Goal: Use online tool/utility: Utilize a website feature to perform a specific function

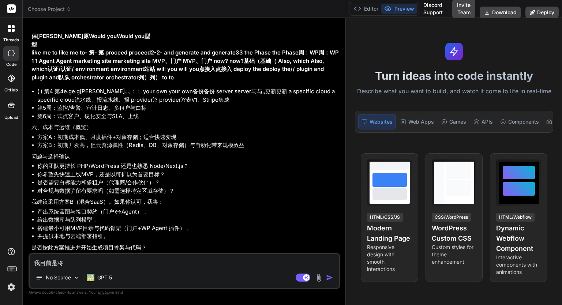
scroll to position [1749, 0]
type textarea "我目是将"
type textarea "x"
type textarea "我是将"
type textarea "x"
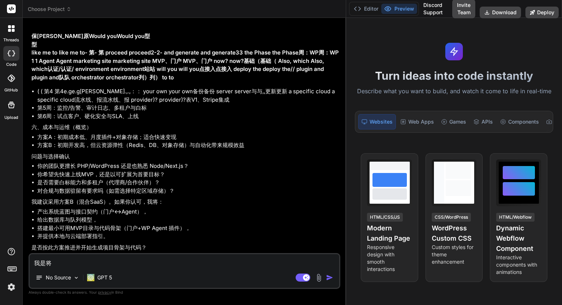
type textarea "我x是将"
type textarea "x"
type textarea "我[PERSON_NAME]是将"
type textarea "x"
type textarea "我xuy是将"
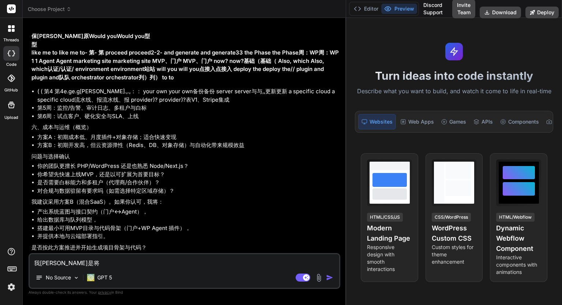
type textarea "x"
type textarea "我xuya是将"
type textarea "x"
type textarea "我xuyao是将"
type textarea "x"
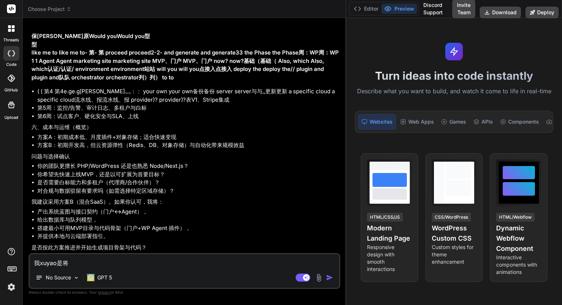
type textarea "我xuya是将"
type textarea "x"
type textarea "我xuy是将"
type textarea "x"
type textarea "我[PERSON_NAME]是将"
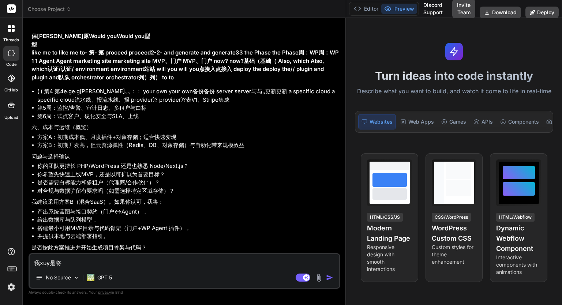
type textarea "x"
type textarea "我x是将"
type textarea "x"
type textarea "我是将"
type textarea "x"
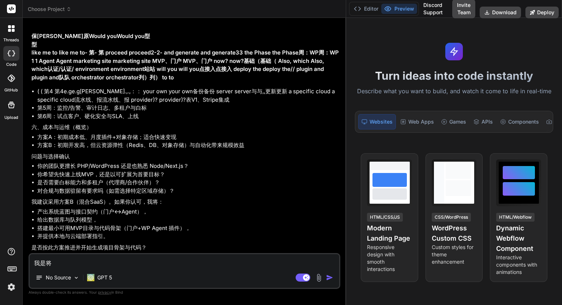
type textarea "我x是将"
type textarea "x"
type textarea "我[PERSON_NAME]是将"
type textarea "x"
type textarea "我xu'y是将"
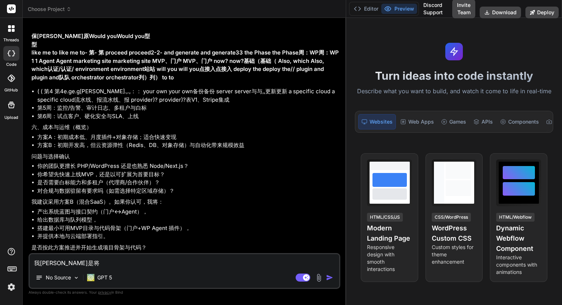
type textarea "x"
type textarea "我xu'ya是将"
type textarea "x"
type textarea "我[PERSON_NAME]是将"
type textarea "x"
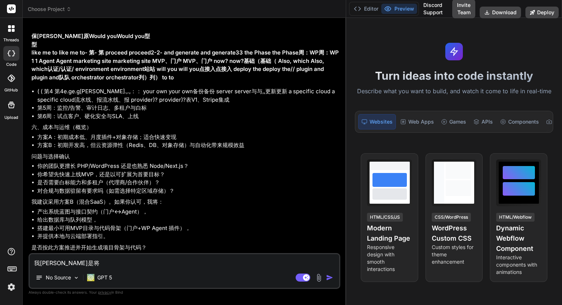
type textarea "我需要是将"
type textarea "x"
type textarea "我需要将"
type textarea "x"
type textarea "我需要"
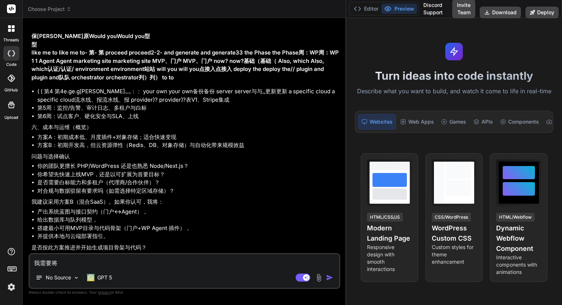
type textarea "x"
type textarea "我需"
type textarea "x"
type textarea "我"
type textarea "x"
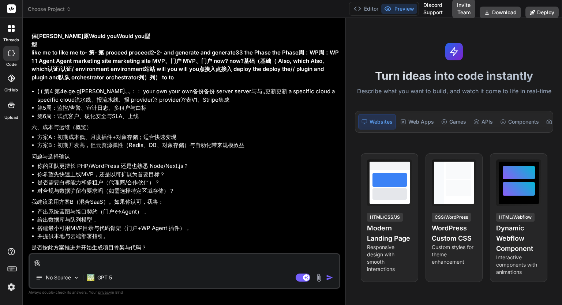
type textarea "我s"
type textarea "x"
type textarea "我sh"
type textarea "x"
type textarea "我shi"
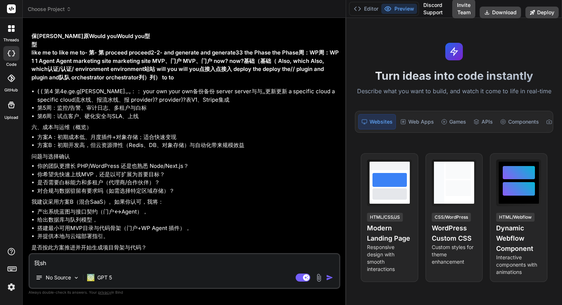
type textarea "x"
type textarea "我shi'j"
type textarea "x"
type textarea "我shi'jia"
type textarea "x"
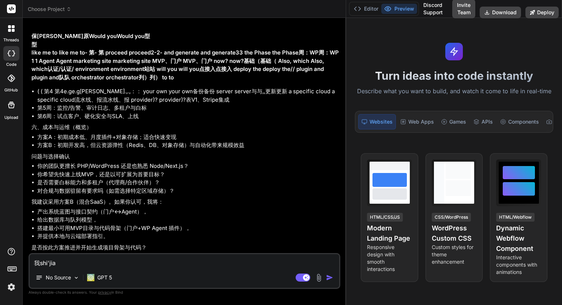
type textarea "我[DEMOGRAPHIC_DATA]"
type textarea "x"
type textarea "我shi'jiang"
type textarea "x"
type textarea "我是将"
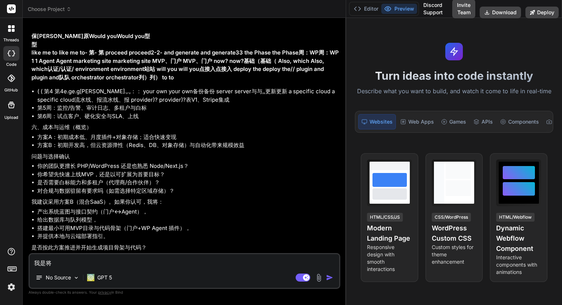
type textarea "x"
type textarea "我是将k"
type textarea "x"
type textarea "我是将[PERSON_NAME]"
type textarea "x"
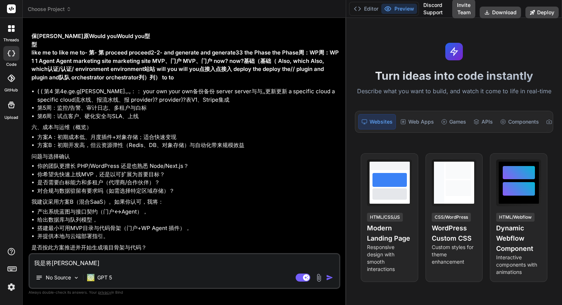
type textarea "我是将ke'h"
type textarea "x"
type textarea "我是将ke'hu"
type textarea "x"
type textarea "我是将ke'hu'd"
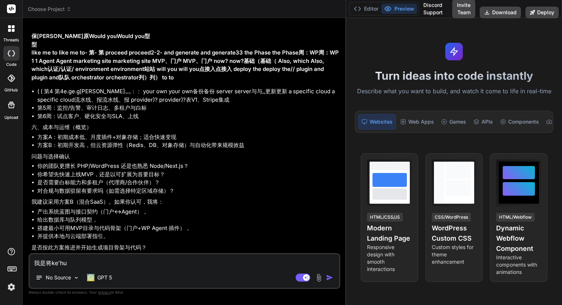
type textarea "x"
type textarea "我是将[PERSON_NAME]'hu'de"
type textarea "x"
type textarea "我是将ke'hu'de'w"
type textarea "x"
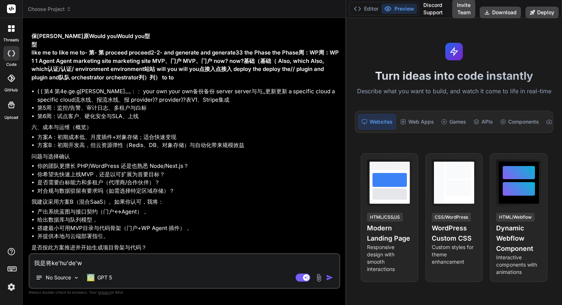
type textarea "我是将ke'hu'de'wa"
type textarea "x"
type textarea "我是将[PERSON_NAME]'hu'de'wan"
type textarea "x"
type textarea "我是将[PERSON_NAME]'hu'de'[PERSON_NAME]"
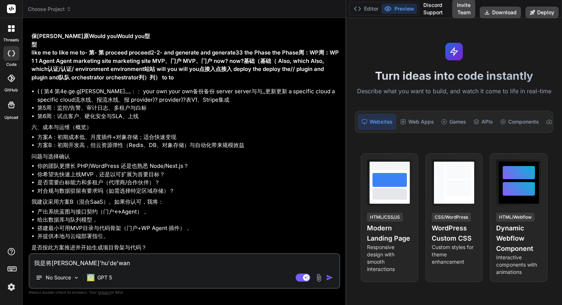
type textarea "x"
type textarea "我是将[PERSON_NAME]'hu'de'[PERSON_NAME]'z"
type textarea "x"
type textarea "我是将[PERSON_NAME]'hu'de'[PERSON_NAME]'zh"
type textarea "x"
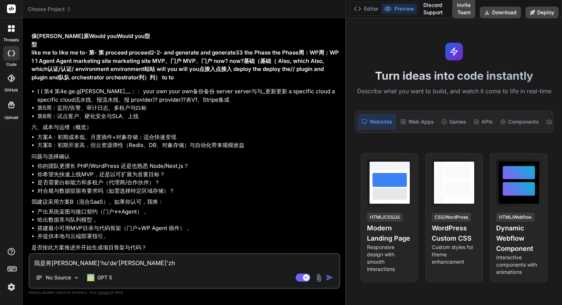
type textarea "我是将[PERSON_NAME]'hu'de'[PERSON_NAME]"
type textarea "x"
type textarea "我是将[PERSON_NAME]'hu'de'[PERSON_NAME]"
type textarea "x"
type textarea "我是将客户的网站"
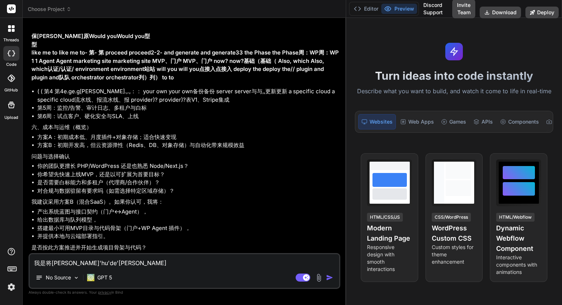
type textarea "x"
type textarea "我是将客户的网站t"
type textarea "x"
type textarea "我是将客户的网站to"
type textarea "x"
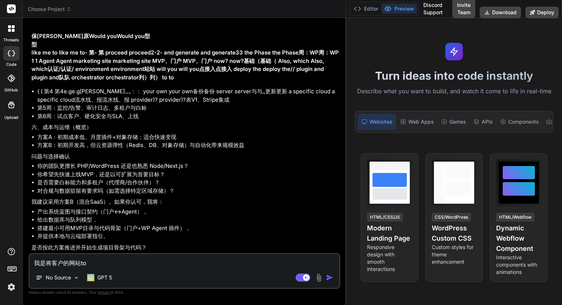
type textarea "我是将客户的网站ton"
type textarea "x"
type textarea "我是将客户的网站tong"
type textarea "x"
type textarea "我是将客户的网站tong'g"
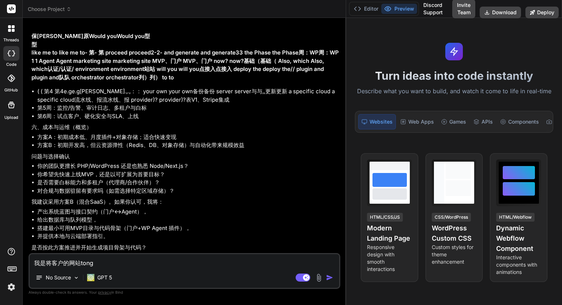
type textarea "x"
type textarea "我是将客户的网站tong'gu"
type textarea "x"
type textarea "我是将客户的网站tong'guo"
type textarea "x"
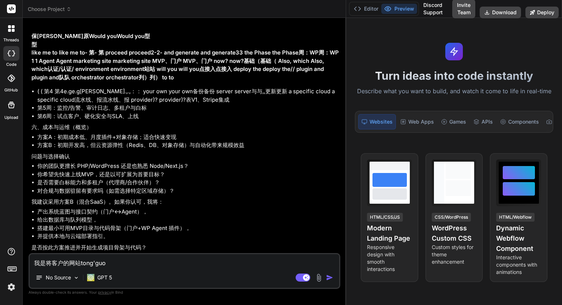
type textarea "我是将客户的网站通过"
type textarea "x"
type textarea "我是将客户的网站通过f"
type textarea "x"
type textarea "我是将客户的网站通过f'l"
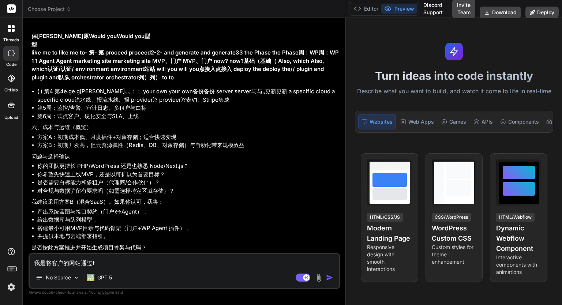
type textarea "x"
type textarea "我是将客户的网站通过fly"
type textarea "x"
type textarea "我是将客户的网站通过flyw"
type textarea "x"
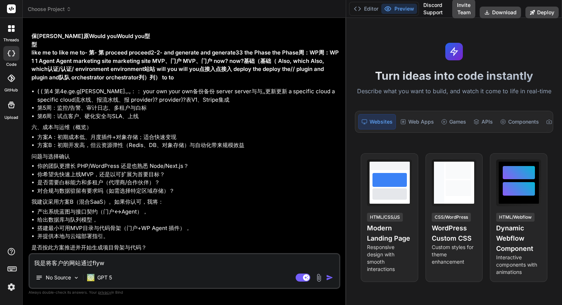
type textarea "我是将客户的网站通过flywo"
type textarea "x"
type textarea "我是将客户的网站通过flyw"
type textarea "x"
type textarea "我是将客户的网站通过flywp"
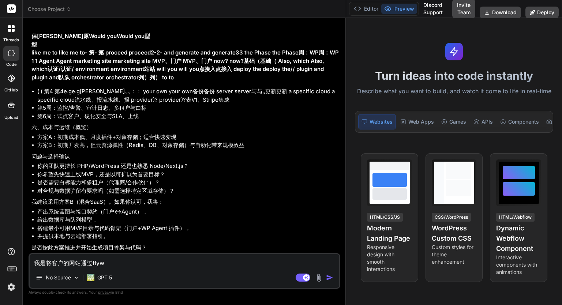
type textarea "x"
type textarea "我是将客户的网站通过flywpm"
type textarea "x"
type textarea "我是将客户的网站通过flywpmu"
type textarea "x"
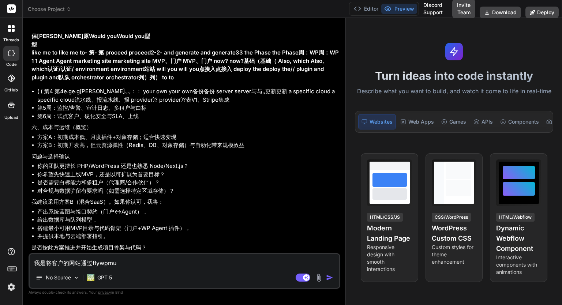
type textarea "我是将客户的网站通过flywpmu'q"
type textarea "x"
type textarea "我是将客户的网站通过flywpmu'qi"
type textarea "x"
type textarea "我是将客户的网站通过flywpmu'qi'a"
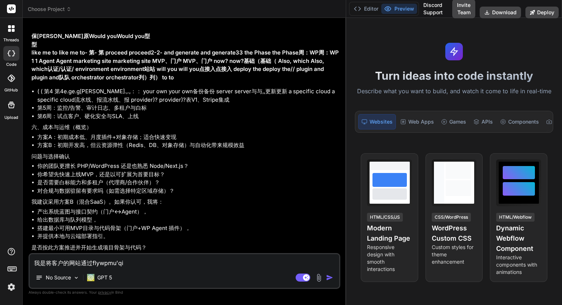
type textarea "x"
type textarea "我是将客户的网站通过flywpmu'qian"
type textarea "x"
type textarea "我是将客户的网站通过flywp目前"
type textarea "x"
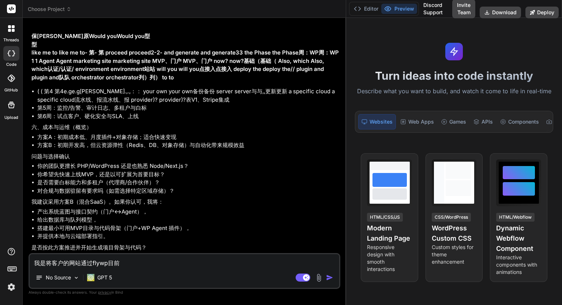
type textarea "我是将客户的网站通过flywp（）目前"
type textarea "x"
drag, startPoint x: 122, startPoint y: 262, endPoint x: 142, endPoint y: 260, distance: 20.6
click at [142, 260] on textarea "我是将客户的网站通过flywp（）目前" at bounding box center [185, 260] width 310 height 13
type textarea "我是将客户的网站通过flywp（）"
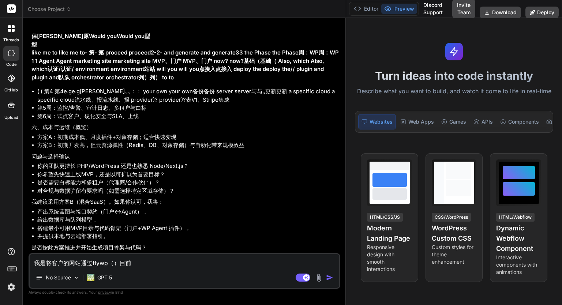
type textarea "x"
click at [113, 263] on textarea "我是将客户的网站通过flywp（）" at bounding box center [185, 260] width 310 height 13
type textarea "我是将客户的网站通过flywp（目前）"
type textarea "x"
type textarea "我是将客户的网站通过flywp（目前d）"
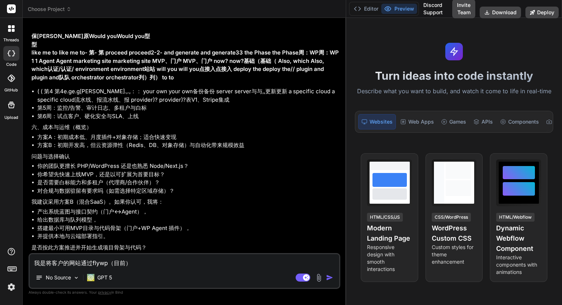
type textarea "x"
type textarea "我是将客户的网站通过flywp（目前de）"
type textarea "x"
type textarea "我是将客户的网站通过flywp（目前的）"
type textarea "x"
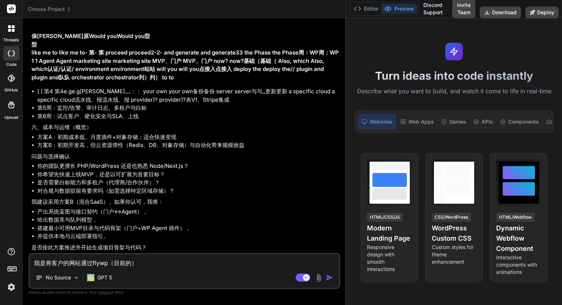
type textarea "我是将客户的网站通过flywp（目前的b）"
type textarea "x"
type textarea "我是将客户的网站通过flywp（目前的bu）"
type textarea "x"
type textarea "我是将客户的网站通过flywp（目前的bu's）"
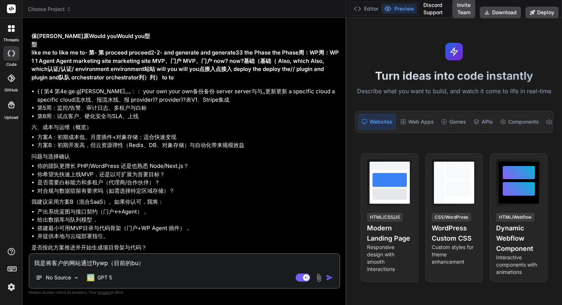
type textarea "x"
type textarea "我是将客户的网站通过flywp（目前的bu'sh）"
type textarea "x"
type textarea "我是将客户的网站通过flywp（目前的部署）"
type textarea "x"
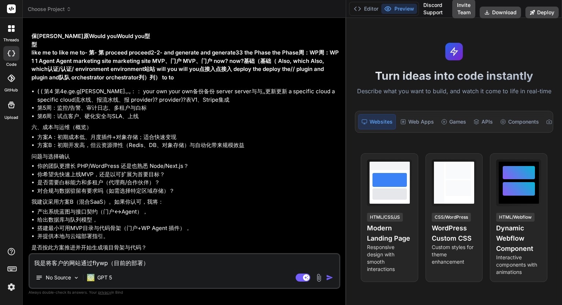
type textarea "我是将客户的网站通过flywp（目前的部署f）"
type textarea "x"
type textarea "我是将客户的网站通过flywp（目前的部署fa）"
type textarea "x"
type textarea "我是将客户的网站通过flywp（目前的部署fan）"
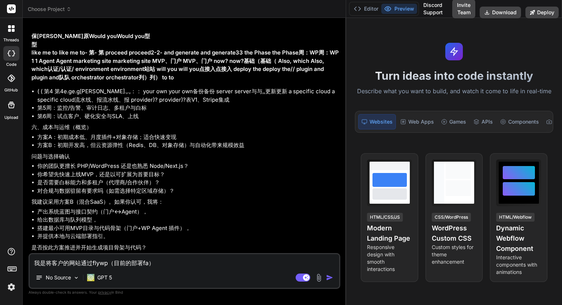
type textarea "x"
type textarea "我是将客户的网站通过flywp（目前的部署fang）"
type textarea "x"
type textarea "我是将客户的网站通过flywp（目前的部署fang's）"
type textarea "x"
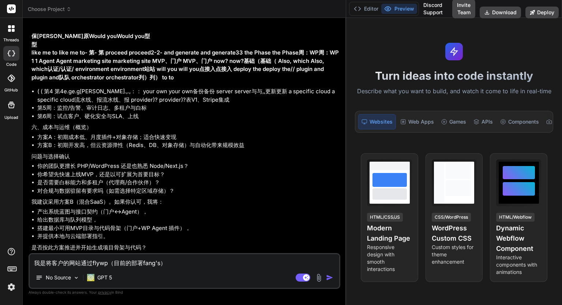
type textarea "我是将客户的网站通过flywp（目前的部署fang'sh）"
type textarea "x"
type textarea "我是将客户的网站通过flywp（目前的部署方式）"
type textarea "x"
type textarea "我是将客户的网站通过flywp（目前的部署方式），"
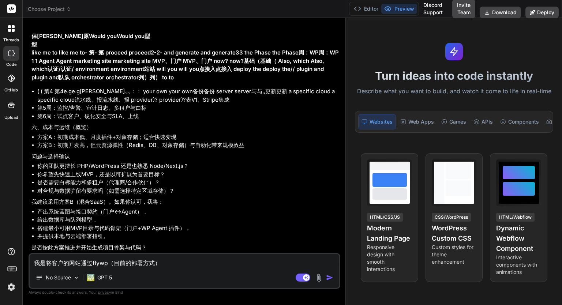
type textarea "x"
type textarea "我是将客户的网站通过flywp（目前的部署方式）"
type textarea "x"
type textarea "我是将客户的网站通过flywp（目前的部署方式）h"
type textarea "x"
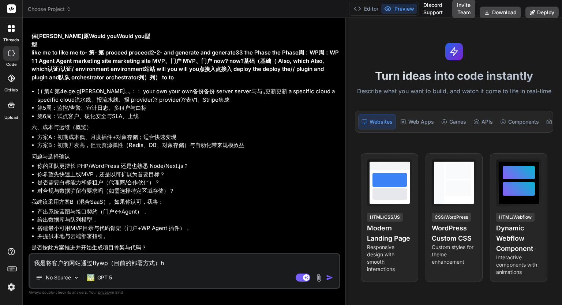
type textarea "我是将客户的网站通过flywp（目前的部署方式）he"
type textarea "x"
type textarea "我是将客户的网站通过flywp（目前的部署方式）和"
type textarea "x"
type textarea "我是将客户的网站通过flywp（目前的部署方式）和"
